Goal: Information Seeking & Learning: Learn about a topic

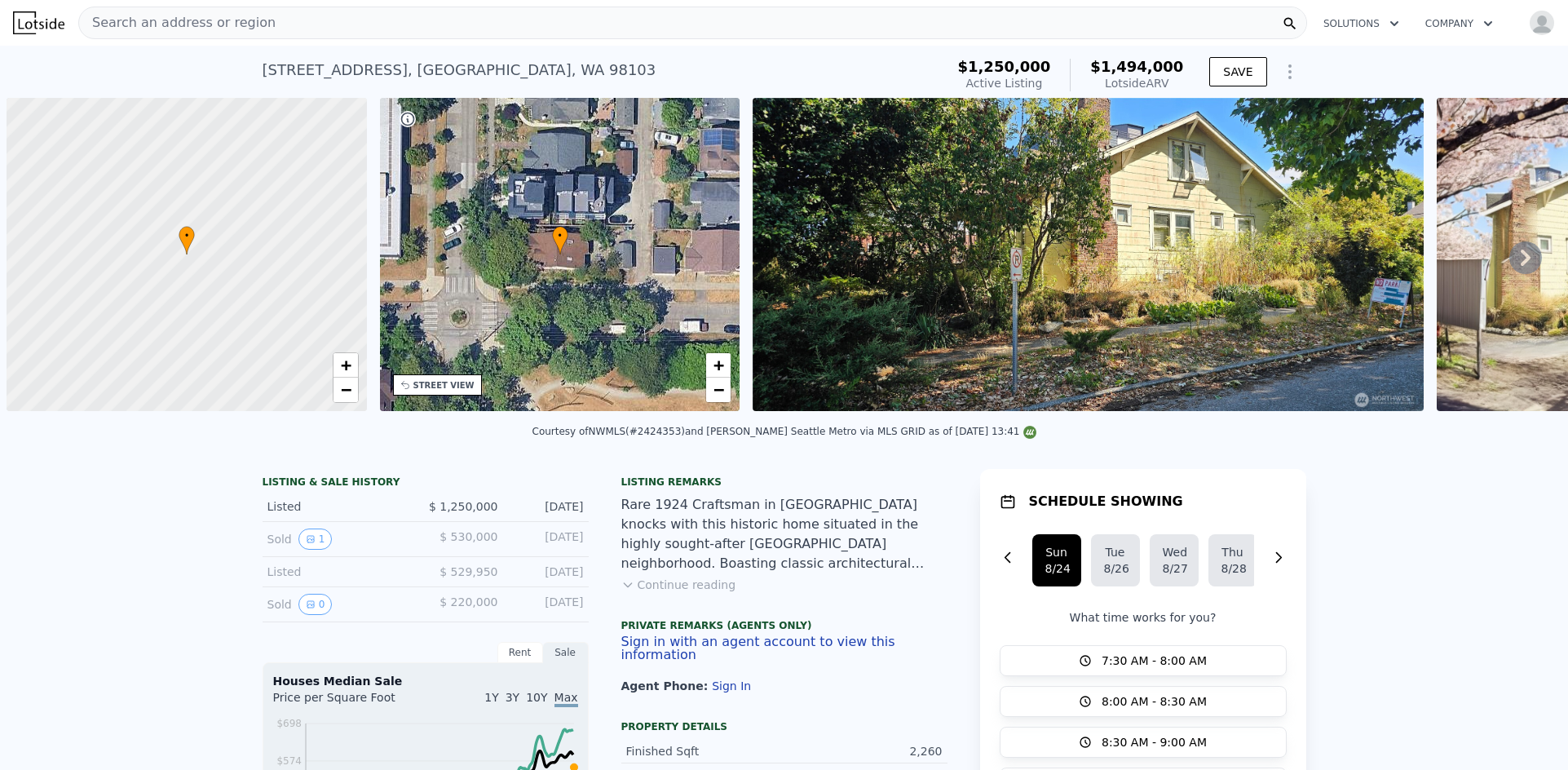
scroll to position [0, 6]
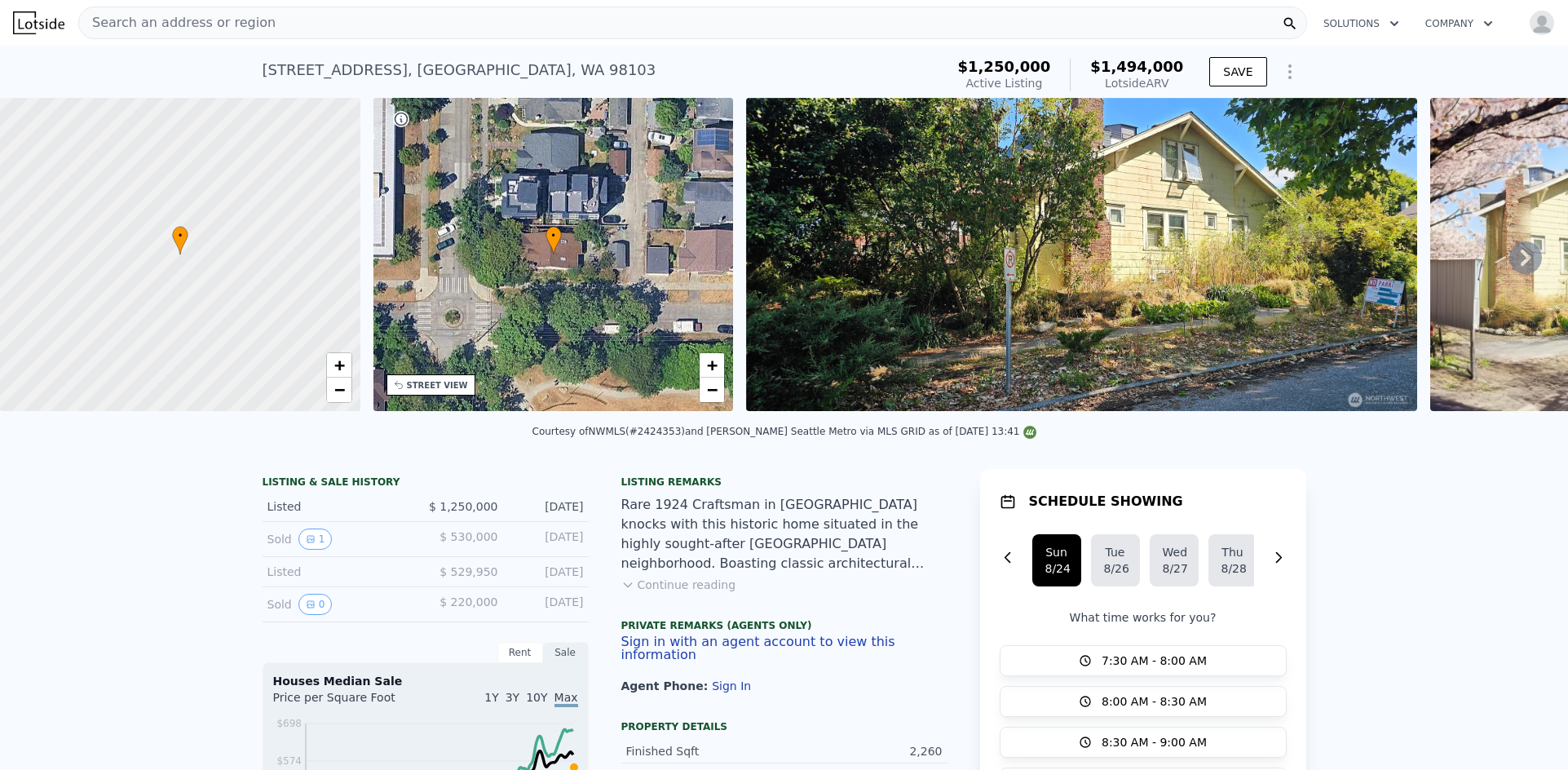
click at [467, 25] on div "Search an address or region" at bounding box center [692, 22] width 1229 height 32
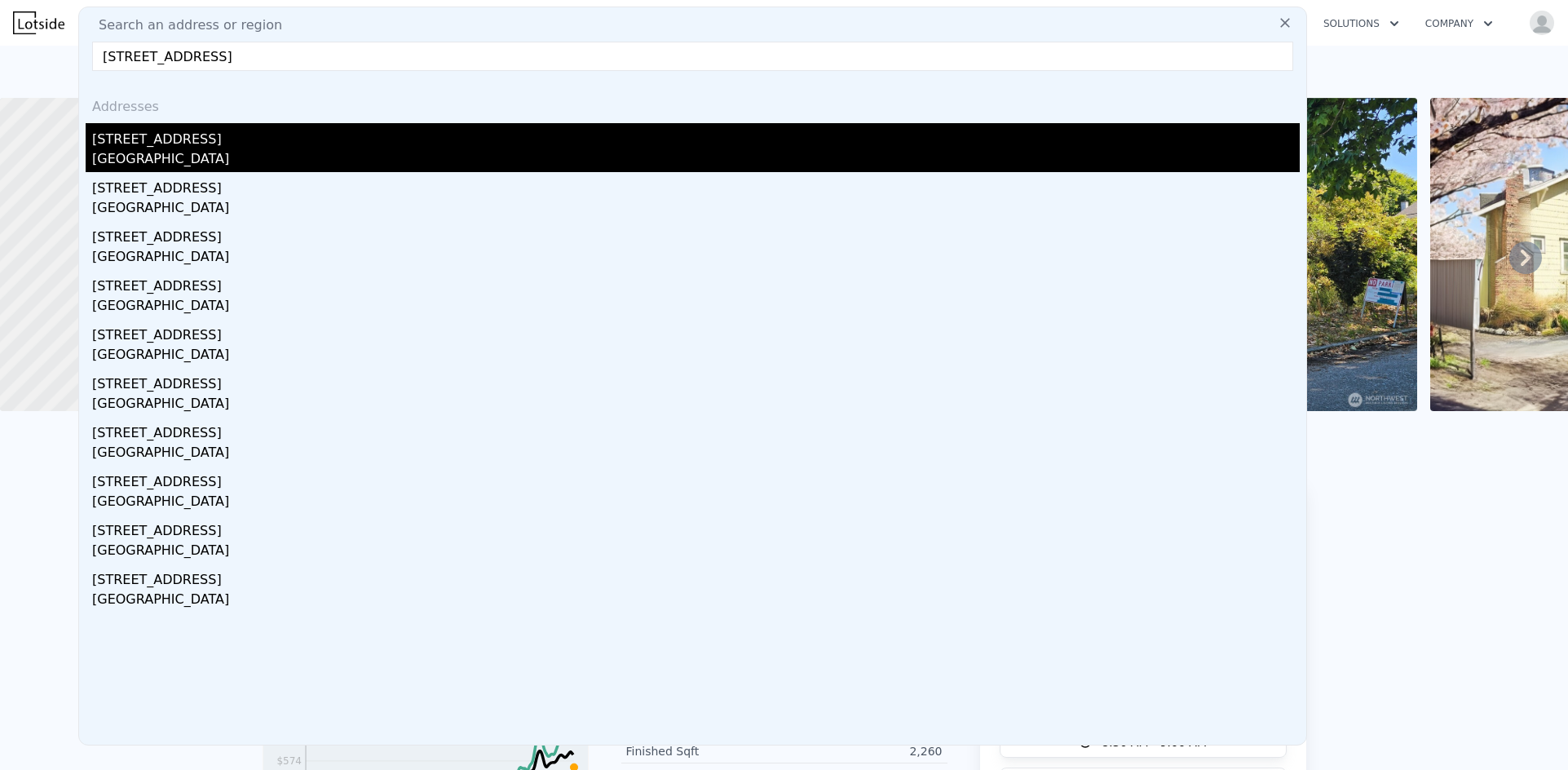
type input "[STREET_ADDRESS]"
click at [209, 137] on div "[STREET_ADDRESS]" at bounding box center [696, 136] width 1207 height 26
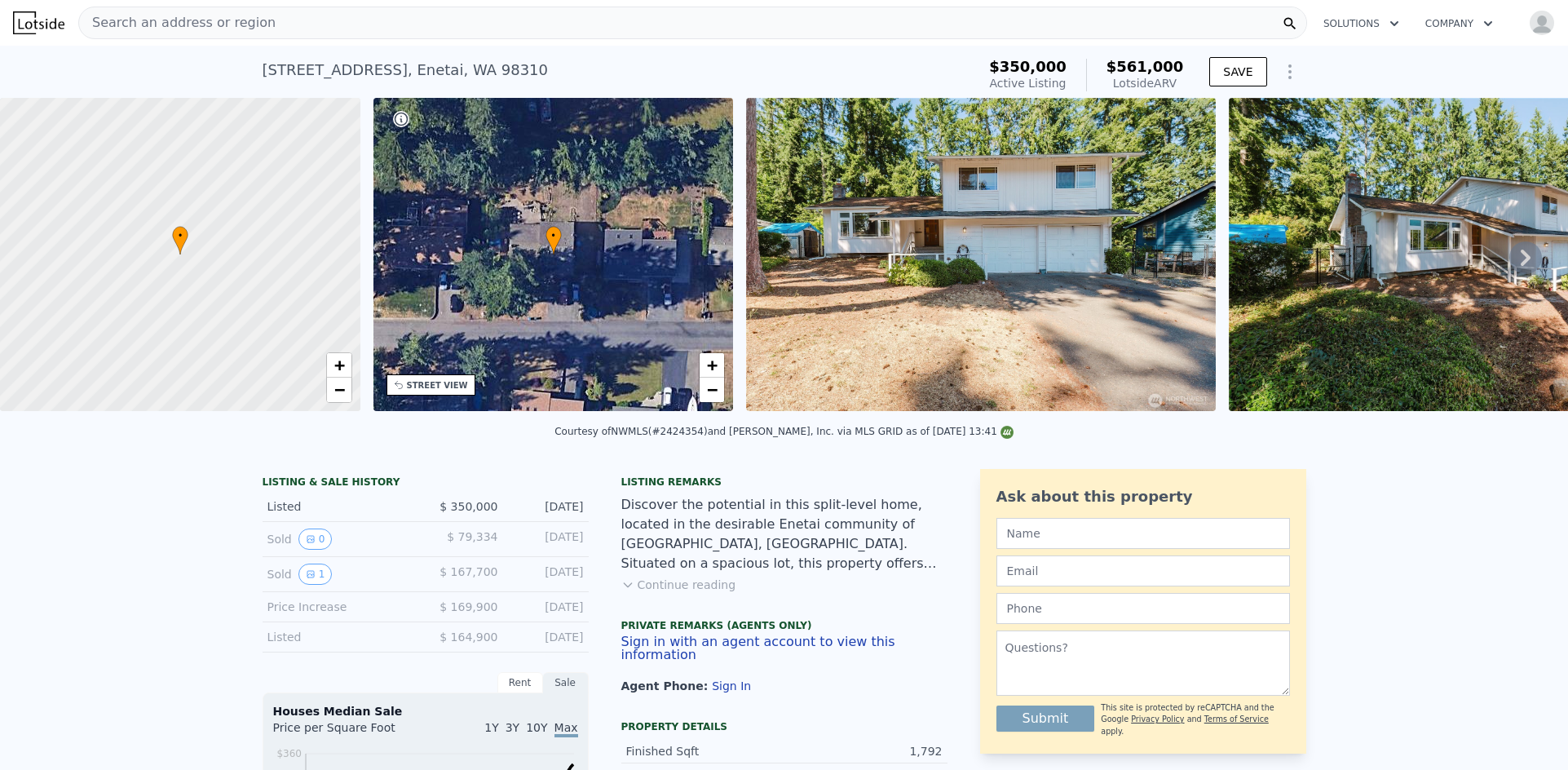
click at [281, 18] on div "Search an address or region" at bounding box center [692, 22] width 1229 height 32
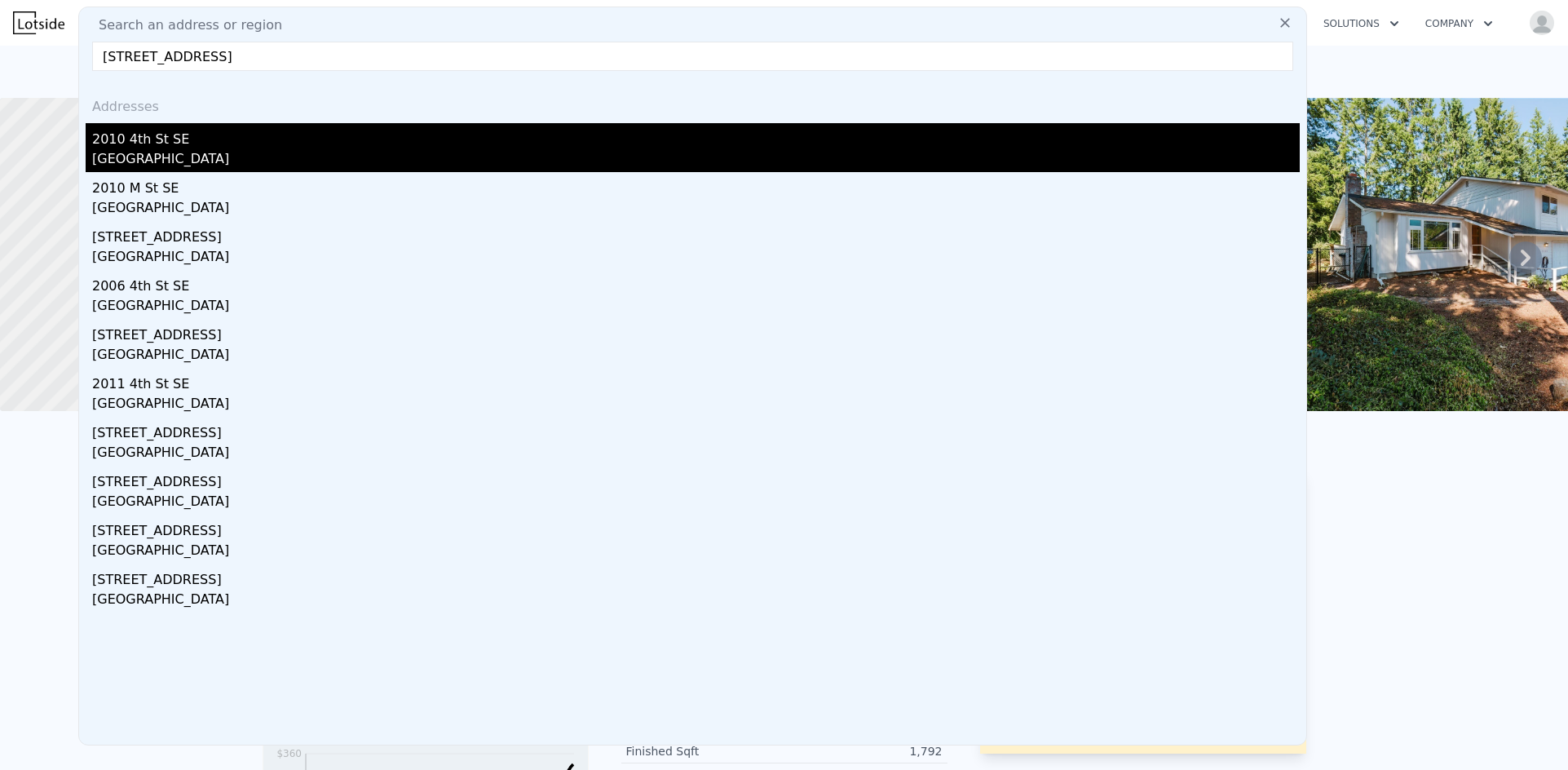
type input "[STREET_ADDRESS]"
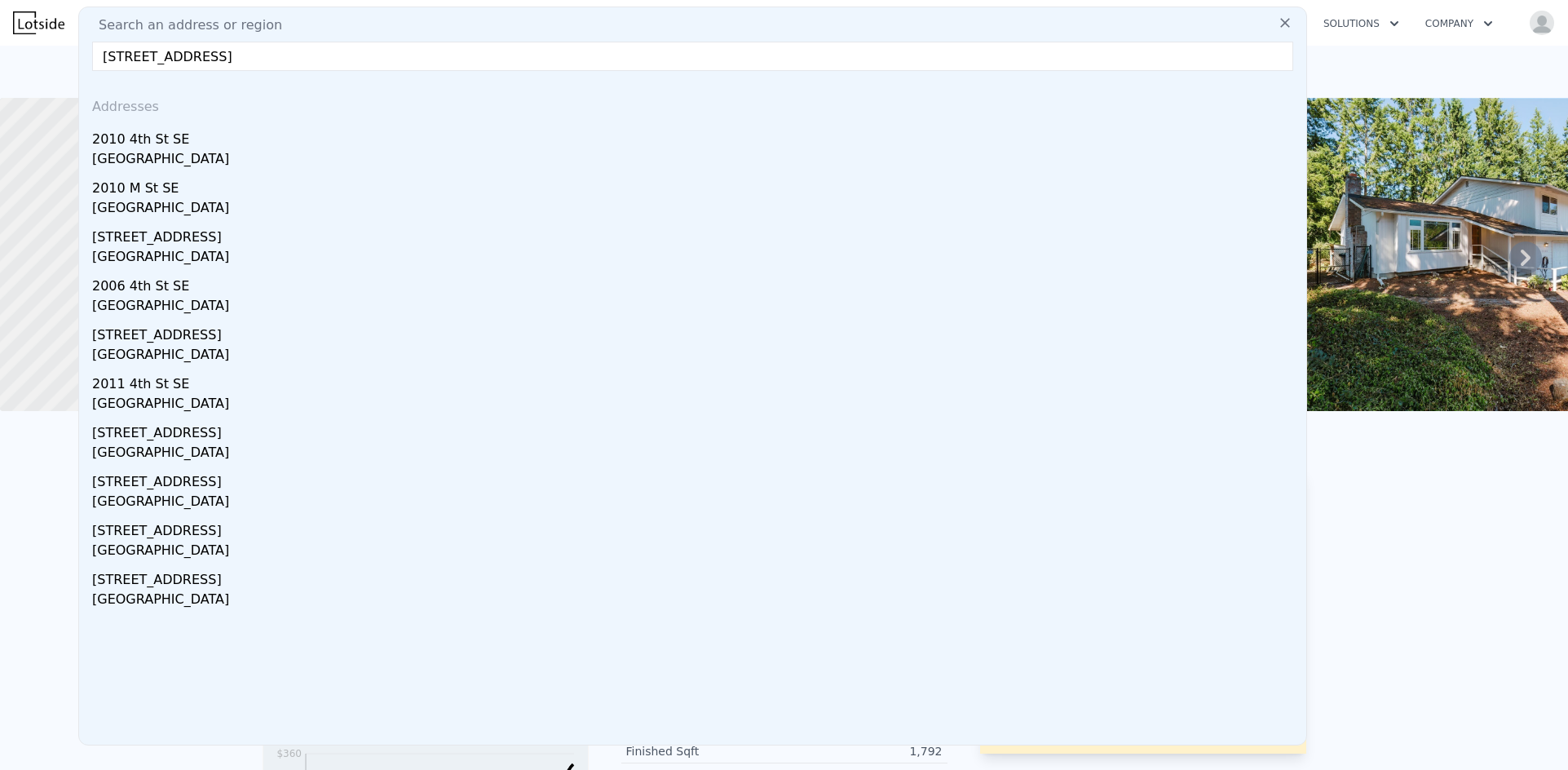
drag, startPoint x: 180, startPoint y: 154, endPoint x: 1145, endPoint y: 1, distance: 977.1
click at [180, 154] on div "[GEOGRAPHIC_DATA]" at bounding box center [696, 160] width 1207 height 22
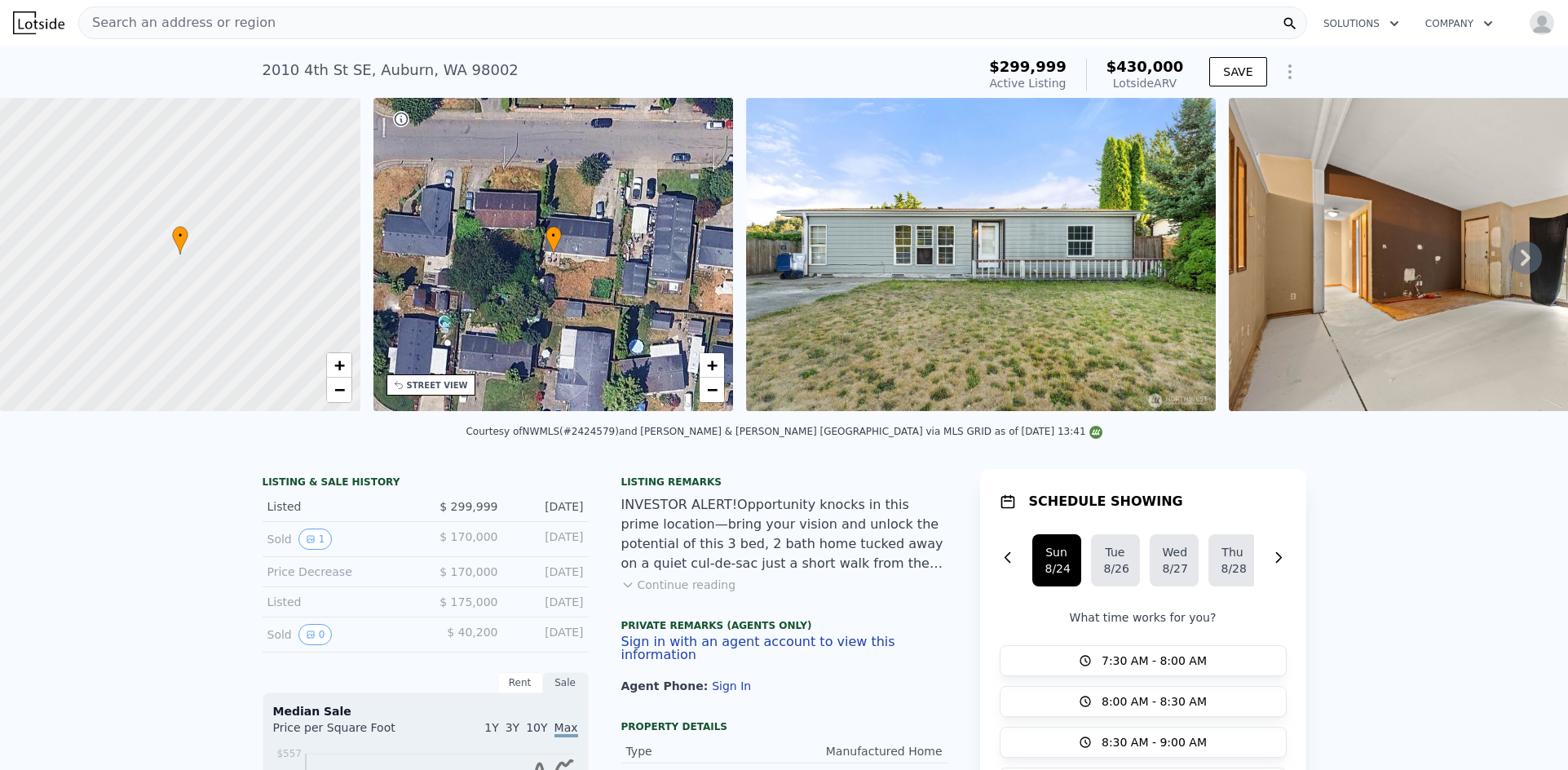
drag, startPoint x: 1469, startPoint y: 555, endPoint x: 1237, endPoint y: 289, distance: 353.0
click at [328, 27] on div "Search an address or region" at bounding box center [692, 22] width 1229 height 32
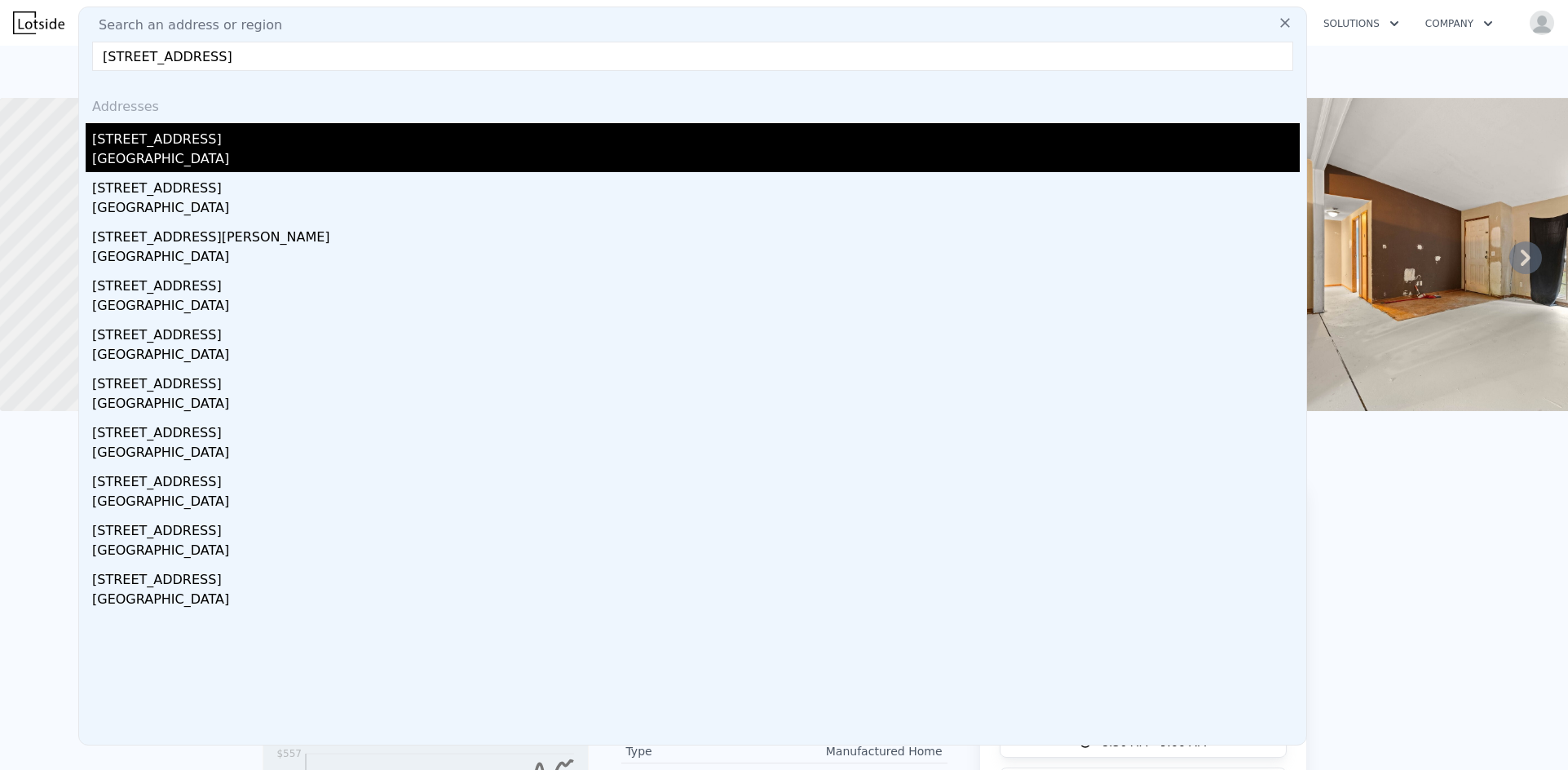
type input "[STREET_ADDRESS]"
click at [168, 145] on div "[STREET_ADDRESS]" at bounding box center [696, 136] width 1207 height 26
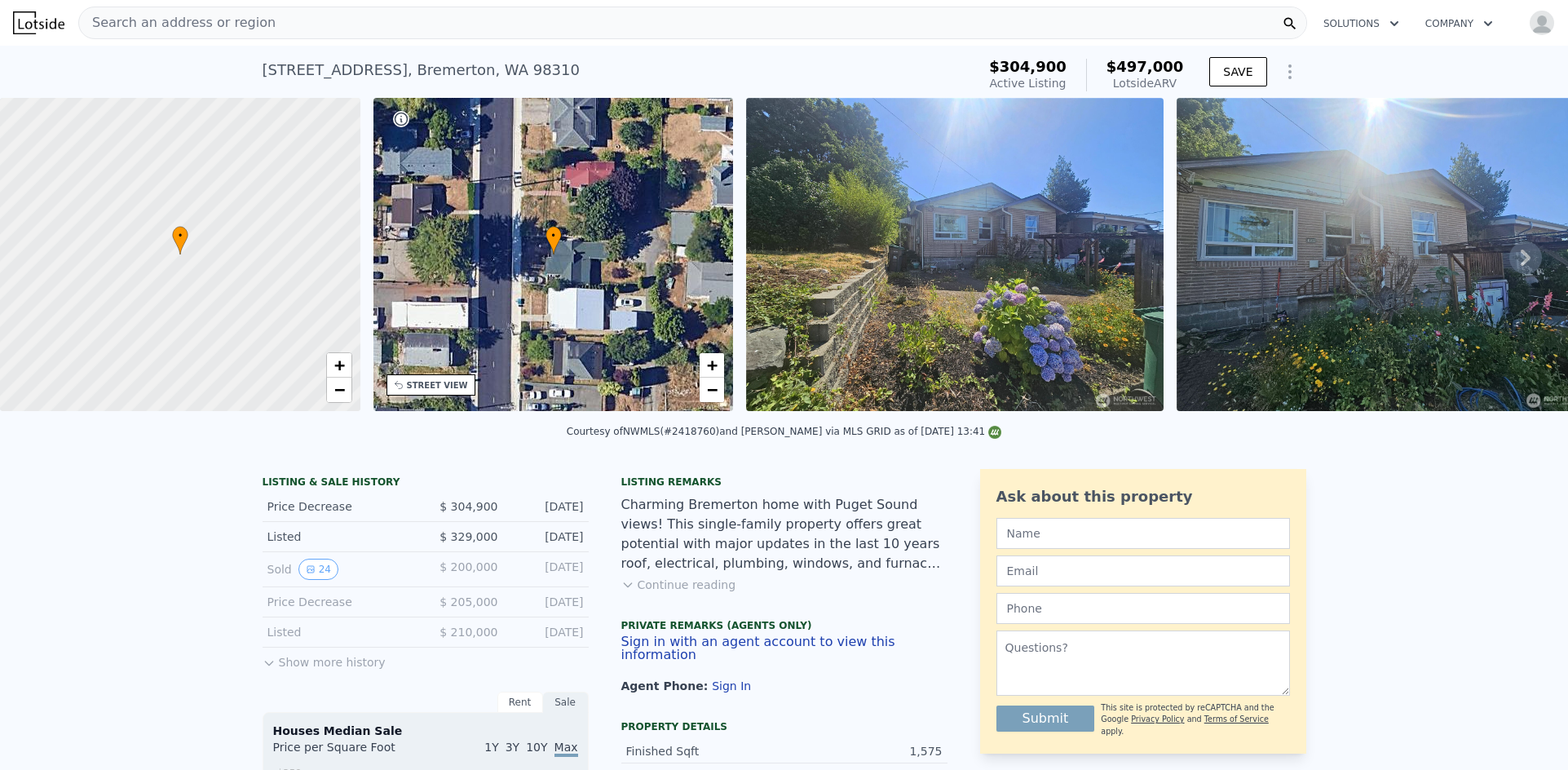
click at [421, 31] on div "Search an address or region" at bounding box center [692, 22] width 1229 height 32
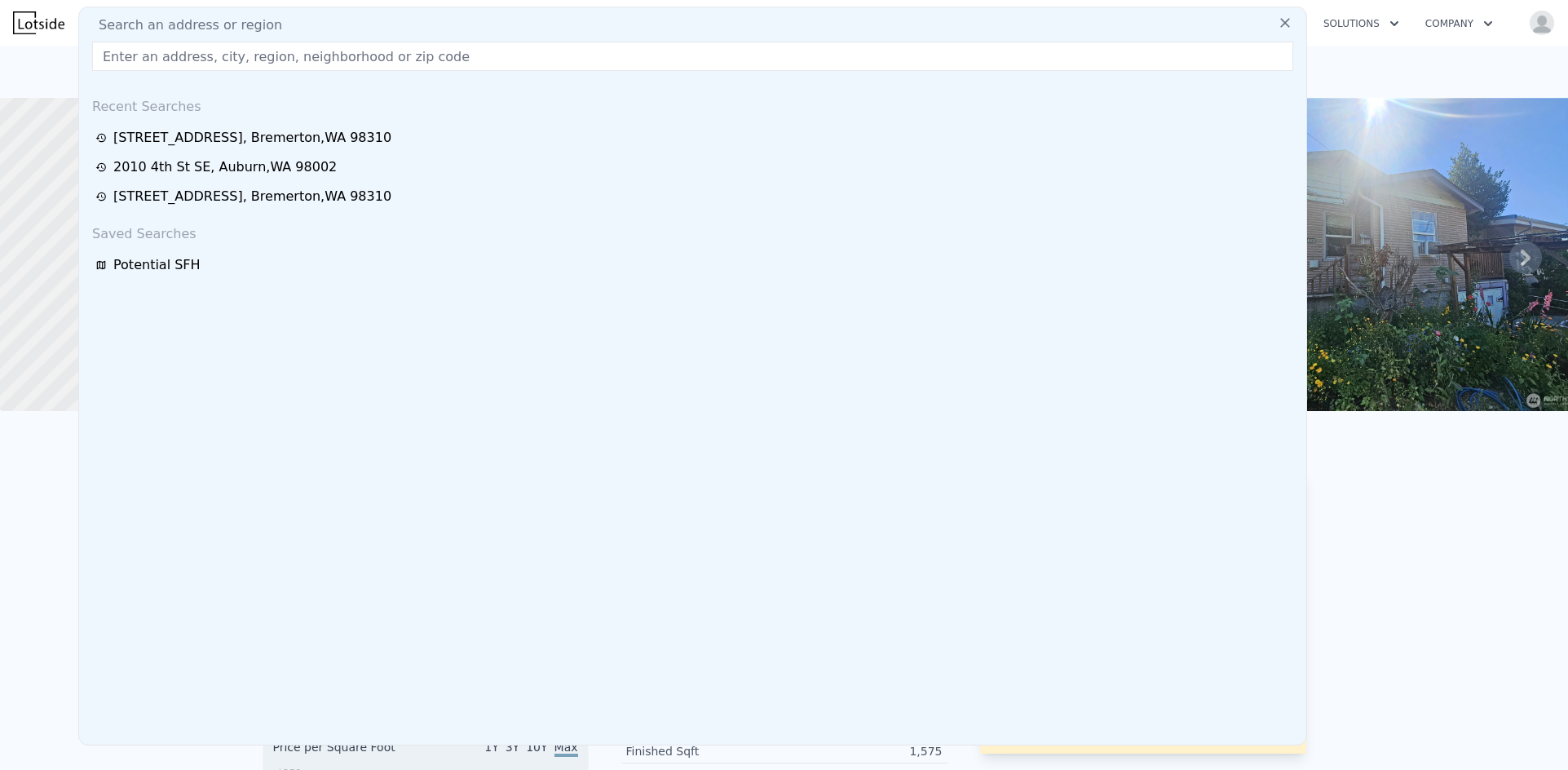
click at [420, 31] on div "Search an address or region" at bounding box center [692, 25] width 1214 height 20
click at [423, 53] on input "text" at bounding box center [693, 56] width 1201 height 30
paste input "[STREET_ADDRESS]"
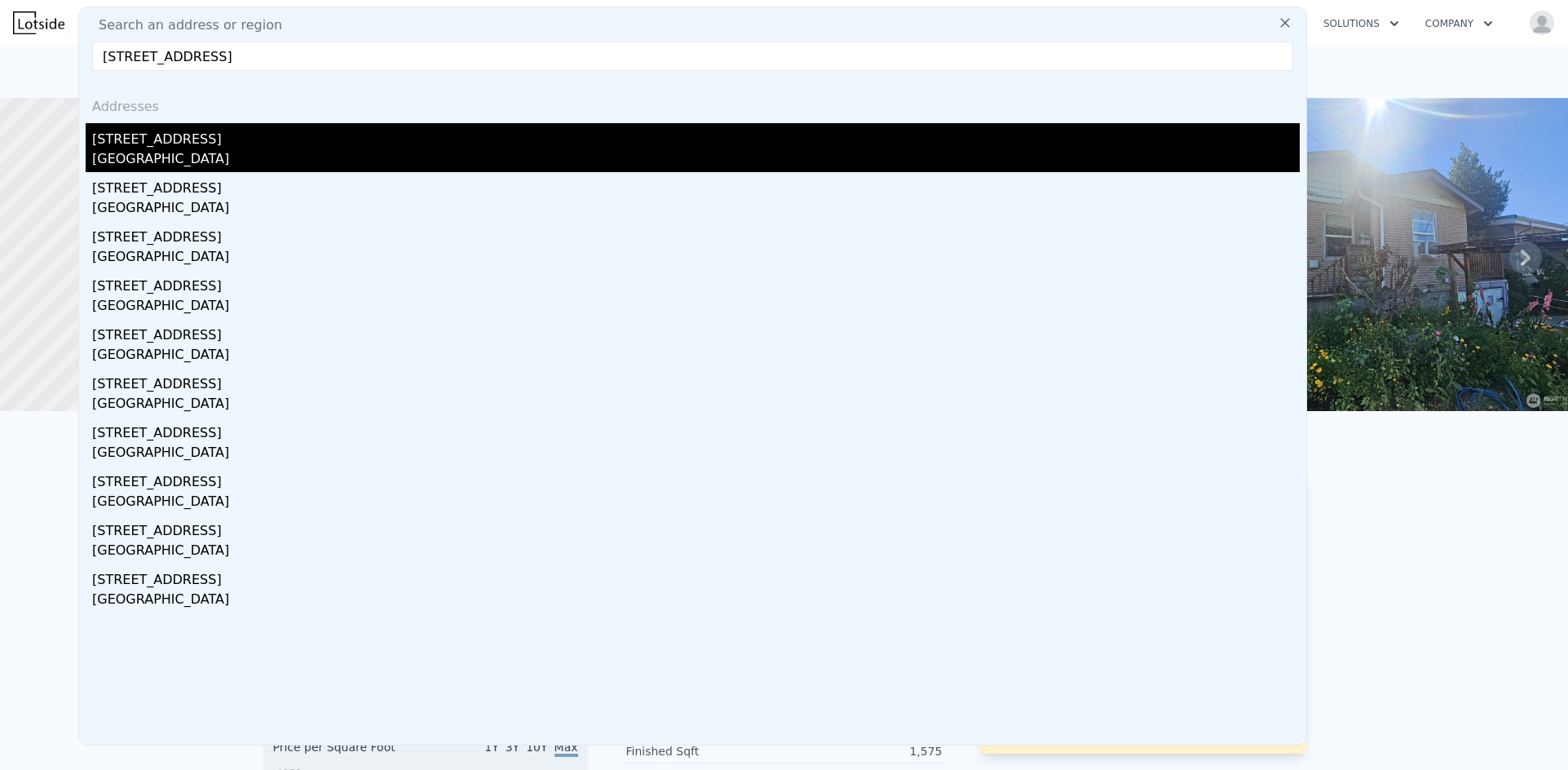
type input "[STREET_ADDRESS]"
click at [211, 145] on div "[STREET_ADDRESS]" at bounding box center [696, 136] width 1207 height 26
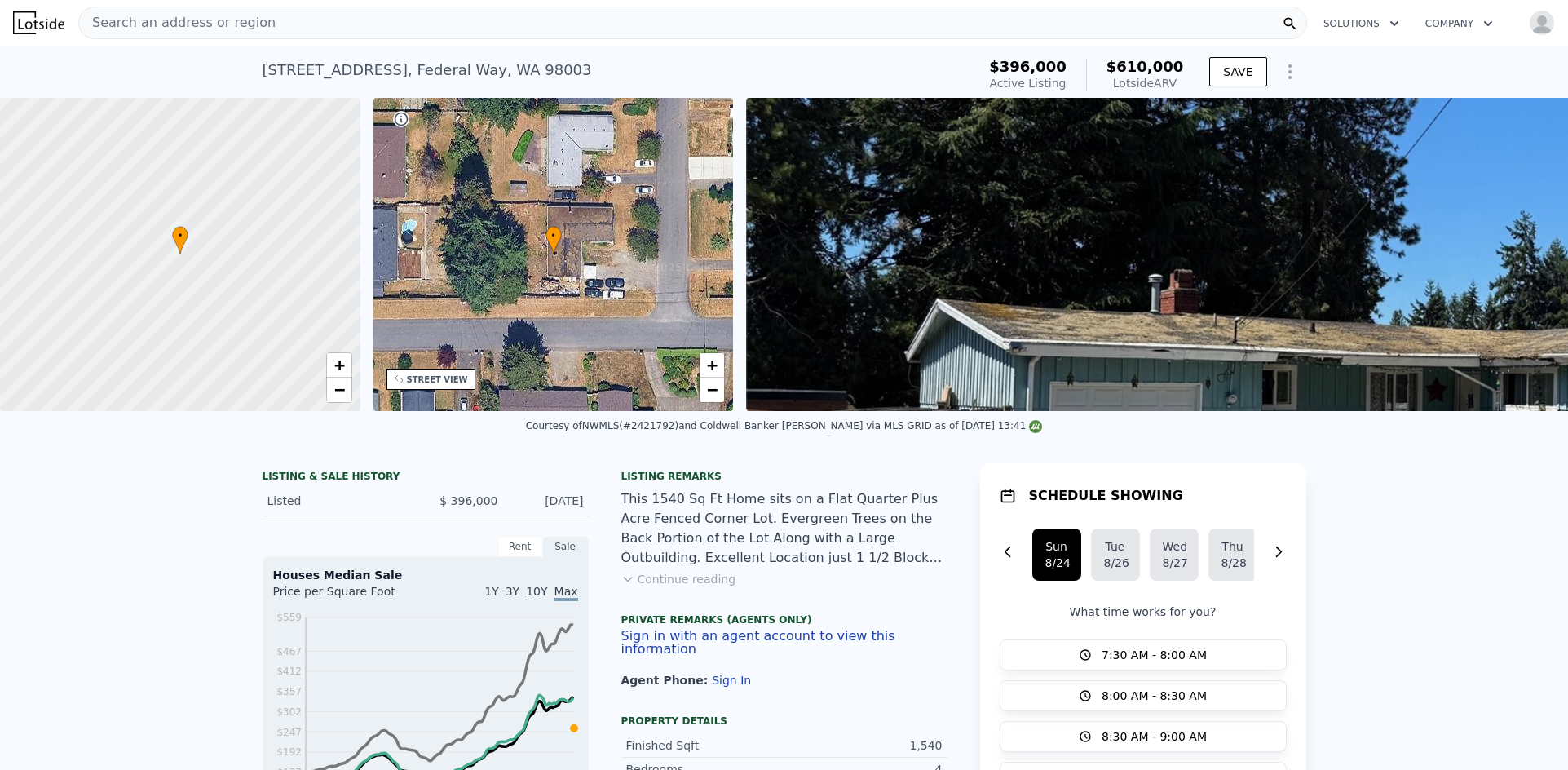
click at [315, 33] on div "Search an address or region" at bounding box center [692, 22] width 1229 height 32
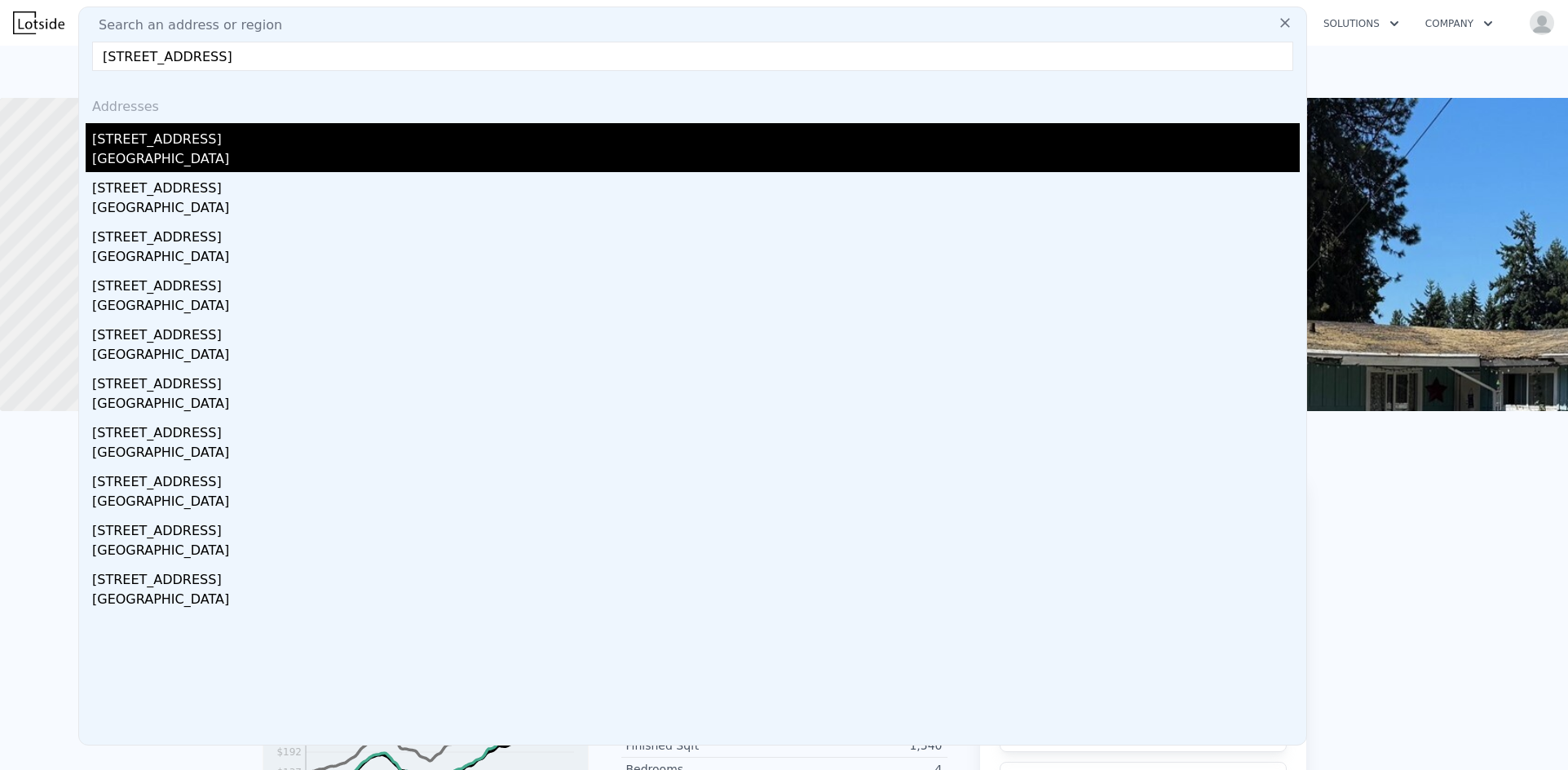
type input "[STREET_ADDRESS]"
click at [235, 138] on div "[STREET_ADDRESS]" at bounding box center [696, 136] width 1207 height 26
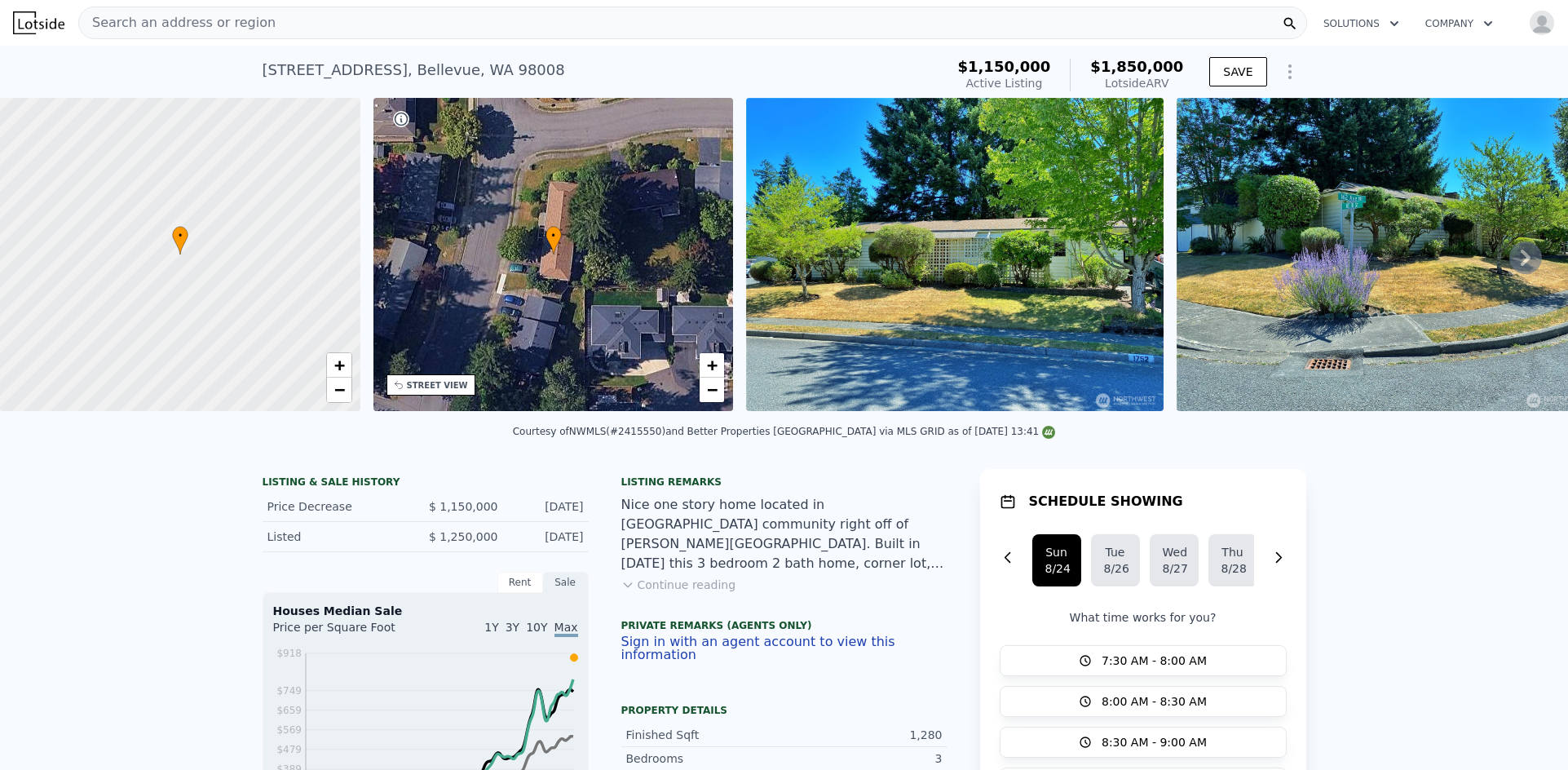
click at [372, 28] on div "Search an address or region" at bounding box center [692, 22] width 1229 height 32
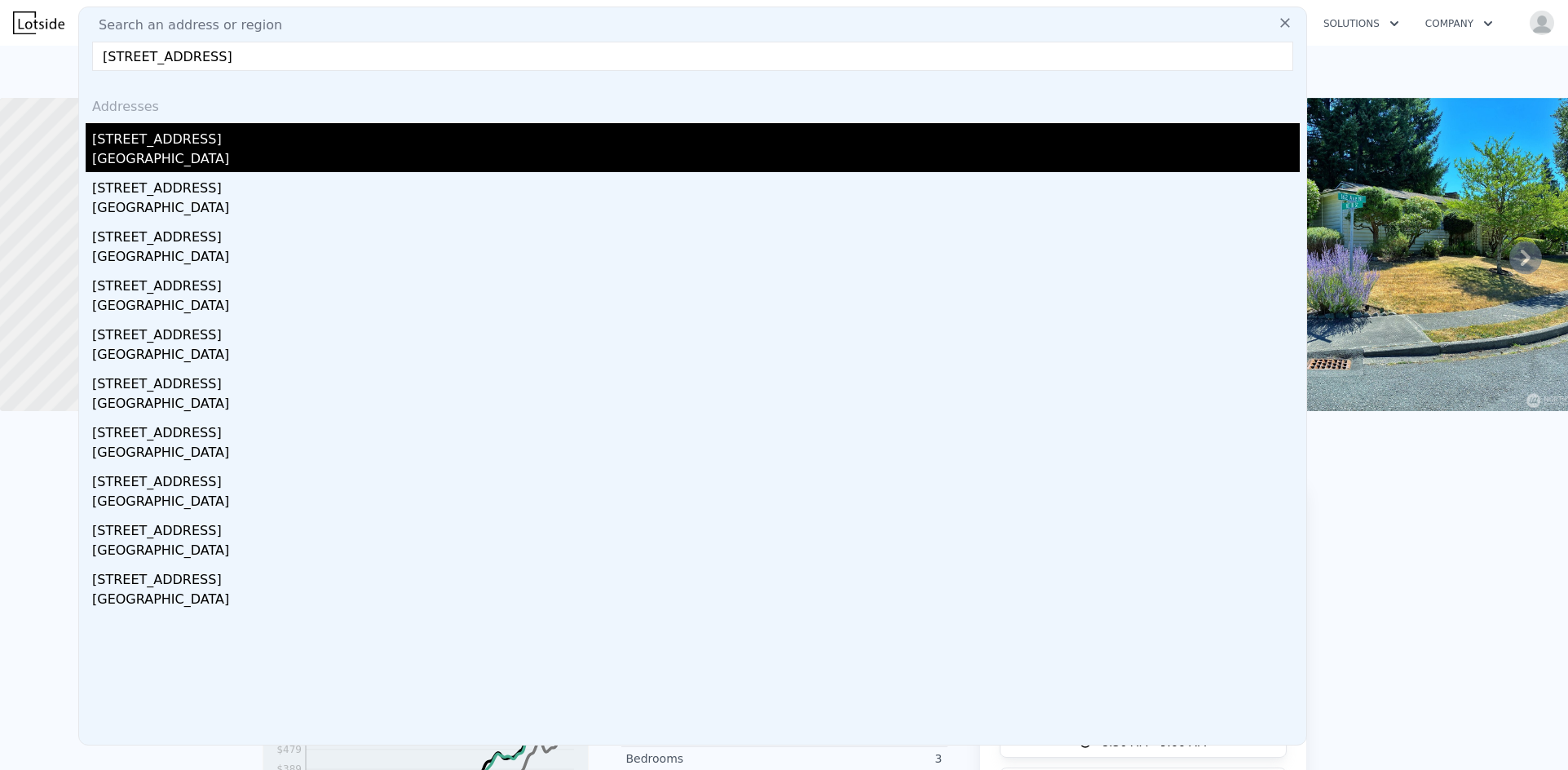
type input "[STREET_ADDRESS]"
click at [195, 150] on div "[GEOGRAPHIC_DATA]" at bounding box center [696, 160] width 1207 height 22
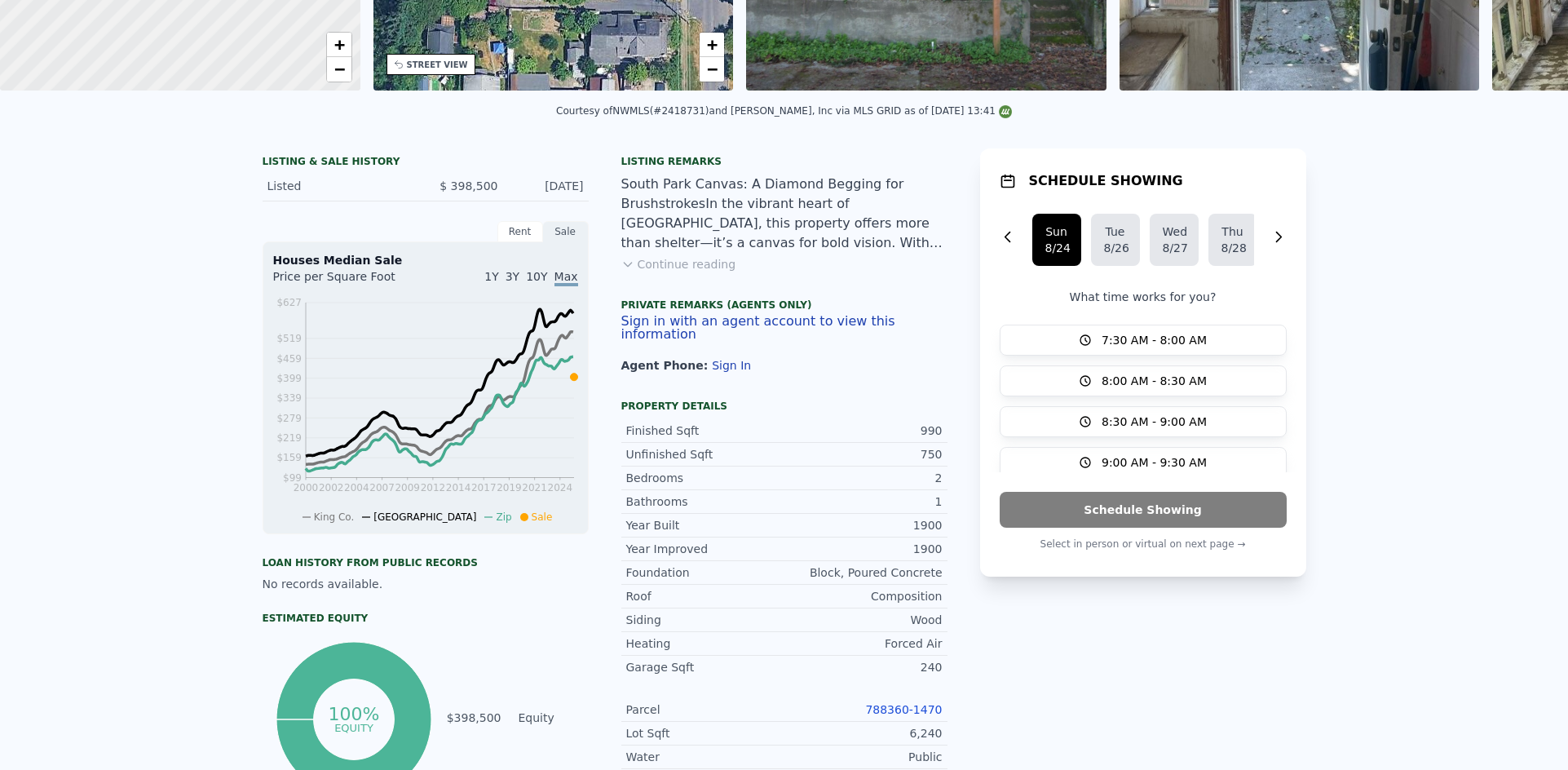
scroll to position [5, 0]
